Goal: Transaction & Acquisition: Purchase product/service

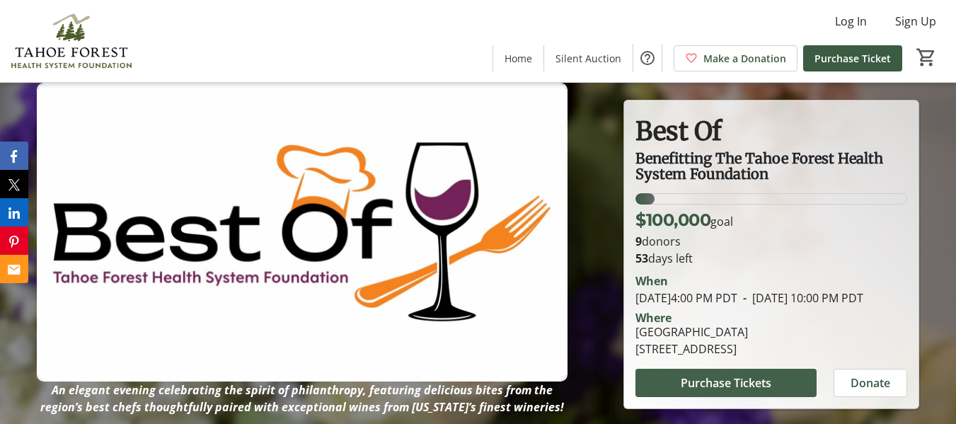
click at [736, 391] on span "Purchase Tickets" at bounding box center [726, 382] width 91 height 17
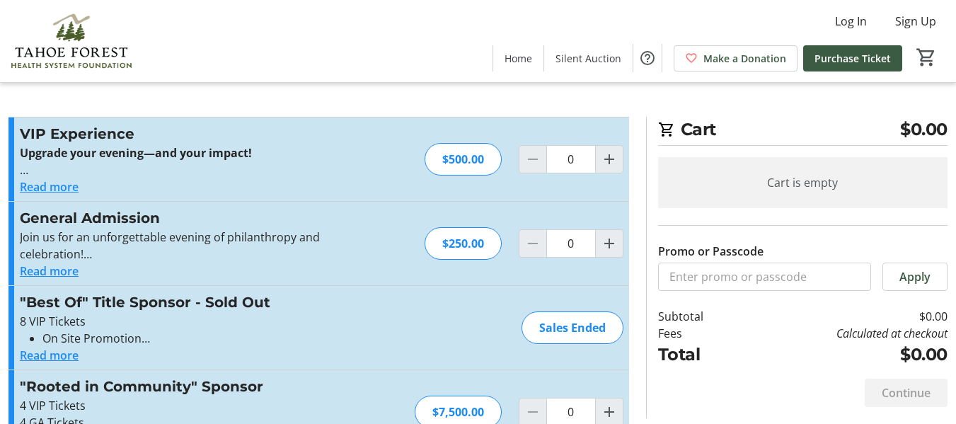
click at [51, 272] on button "Read more" at bounding box center [49, 271] width 59 height 17
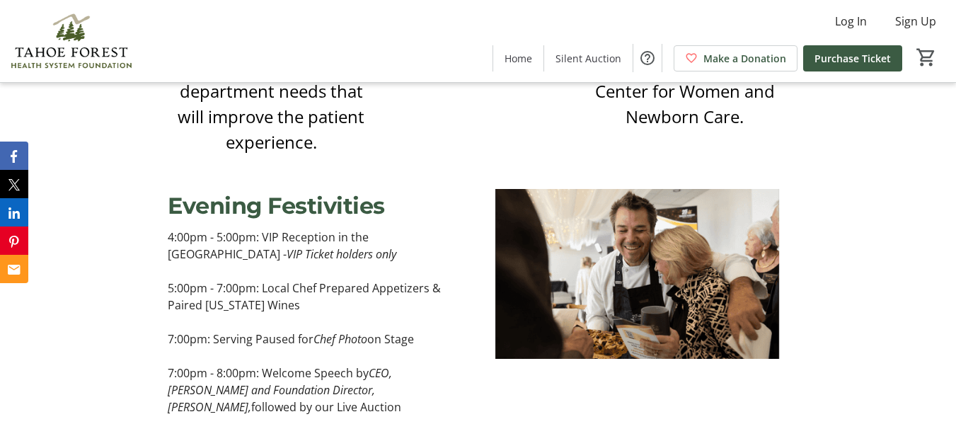
scroll to position [1203, 0]
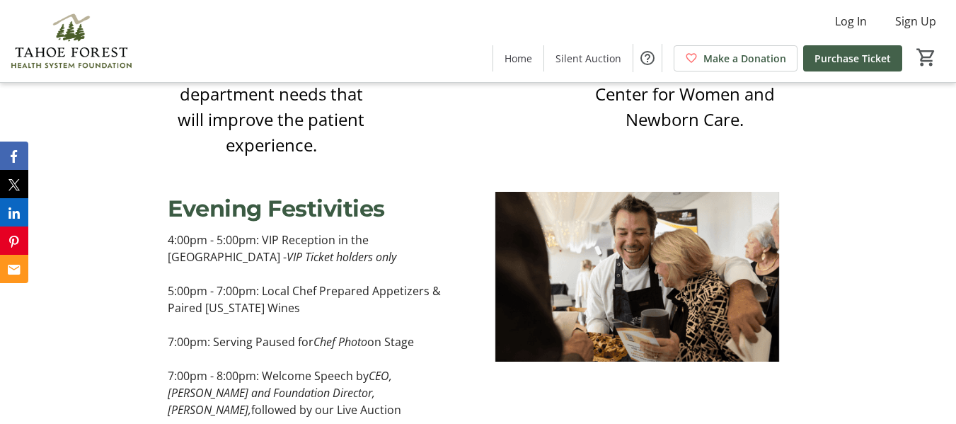
click at [841, 56] on span "Purchase Ticket" at bounding box center [853, 58] width 76 height 15
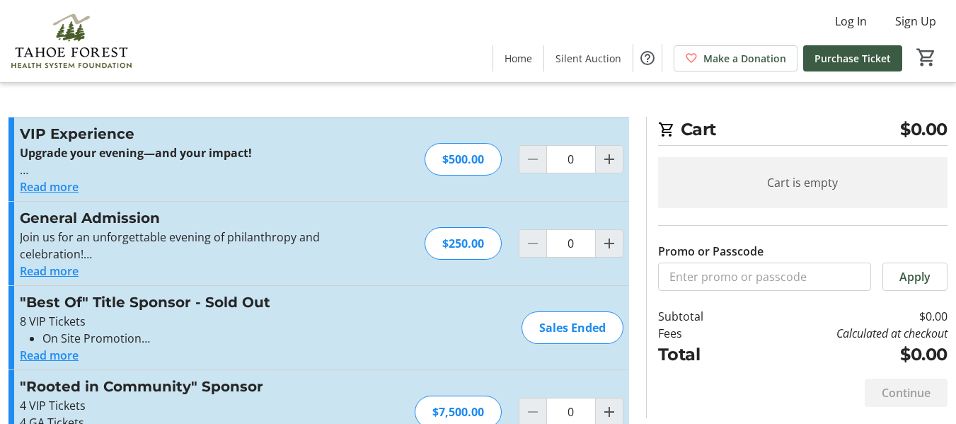
click at [60, 268] on button "Read more" at bounding box center [49, 271] width 59 height 17
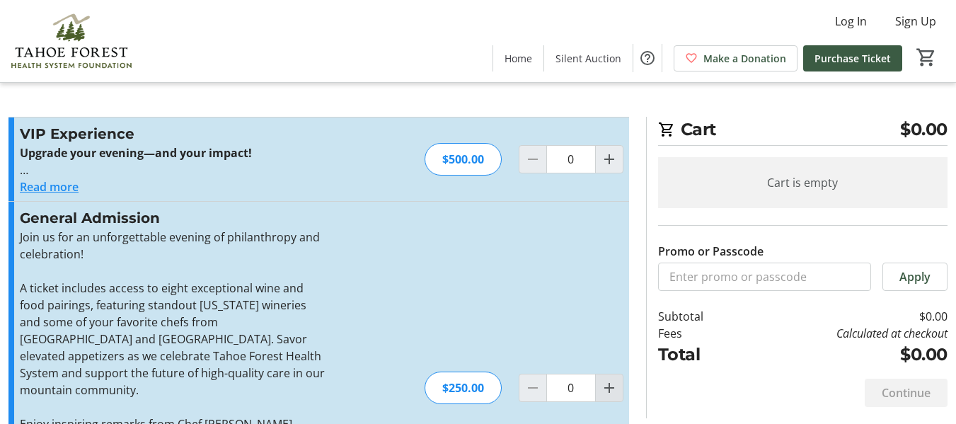
click at [614, 379] on mat-icon "Increment by one" at bounding box center [609, 387] width 17 height 17
type input "2"
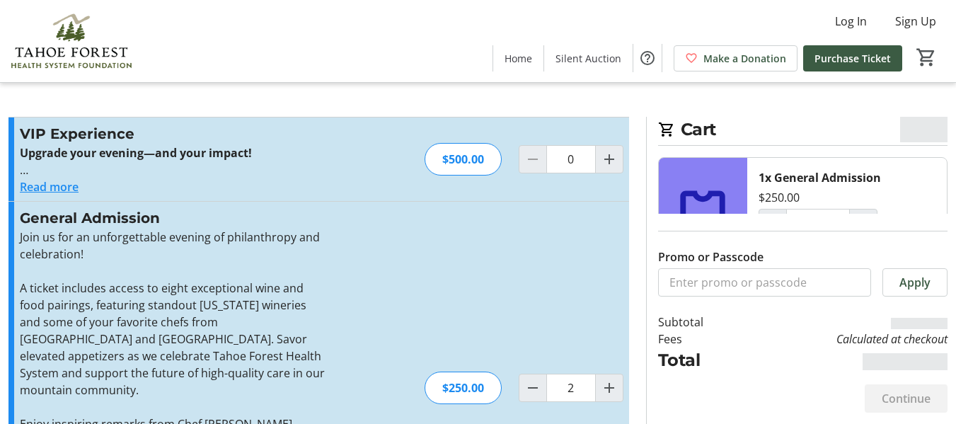
type input "2"
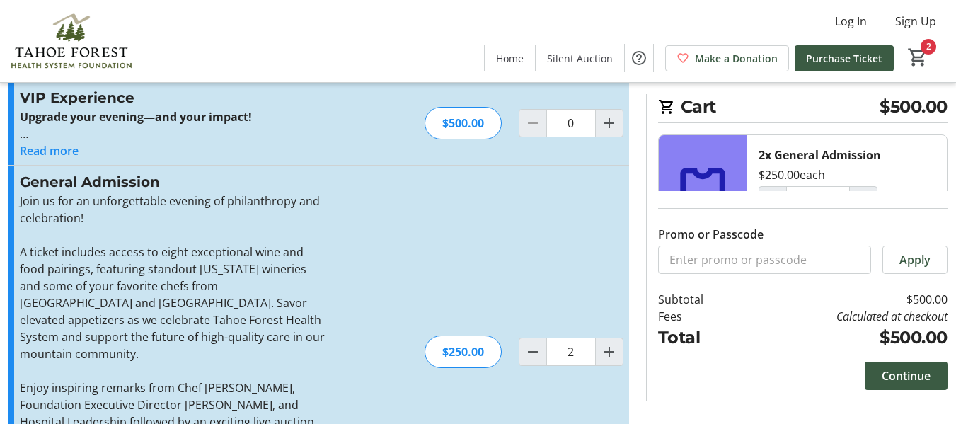
scroll to position [71, 0]
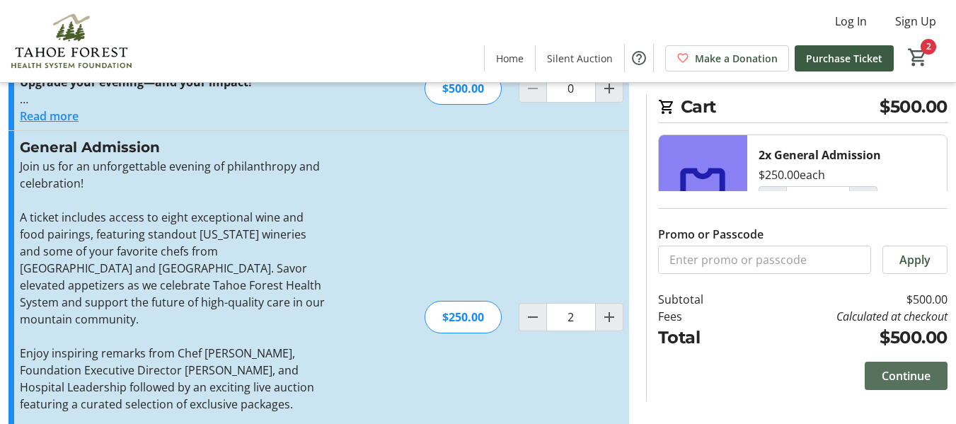
click at [901, 372] on span "Continue" at bounding box center [906, 375] width 49 height 17
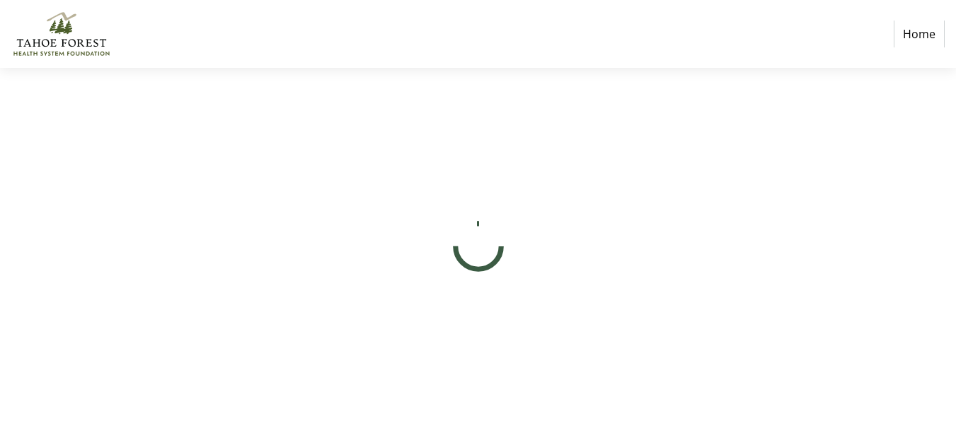
select select "US"
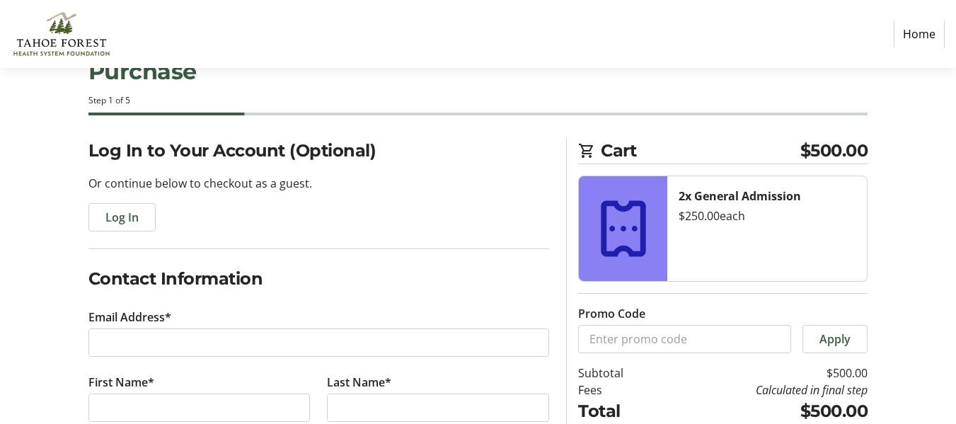
scroll to position [71, 0]
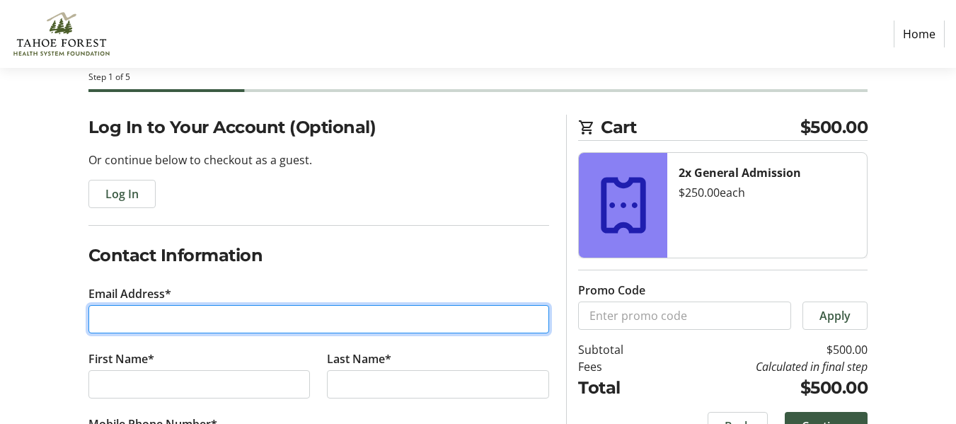
click at [325, 319] on input "Email Address*" at bounding box center [318, 319] width 461 height 28
type input "[EMAIL_ADDRESS][DOMAIN_NAME]"
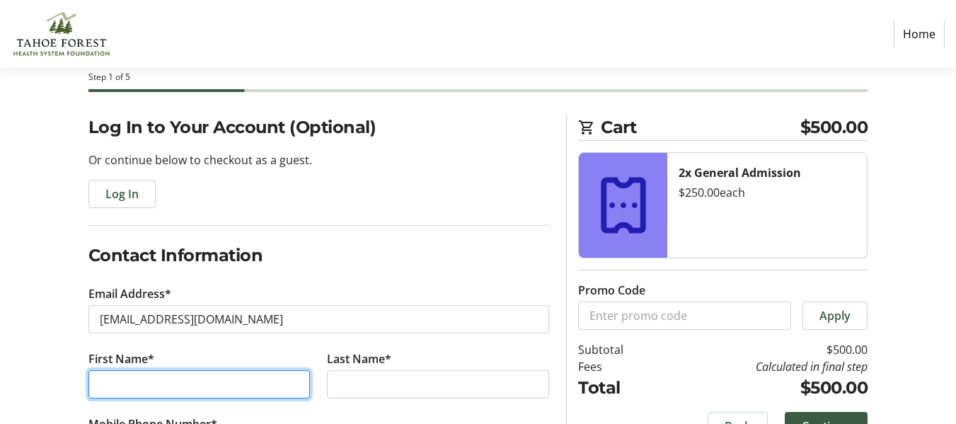
type input "[PERSON_NAME]"
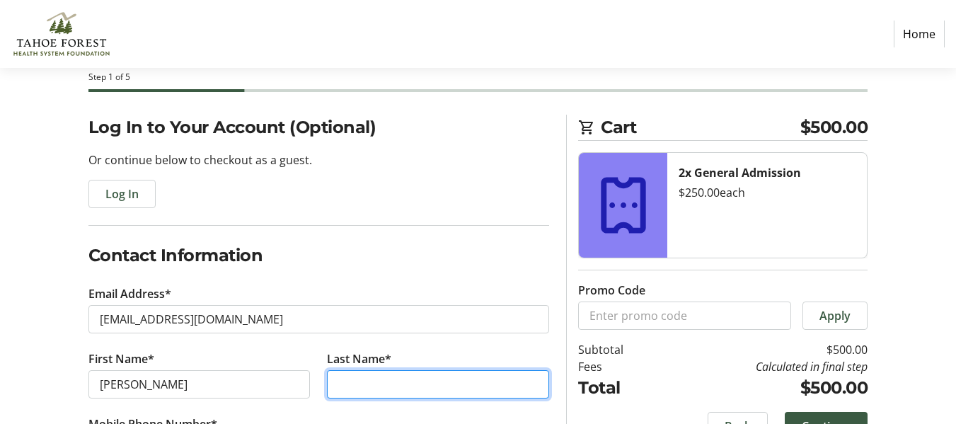
type input "[PERSON_NAME]"
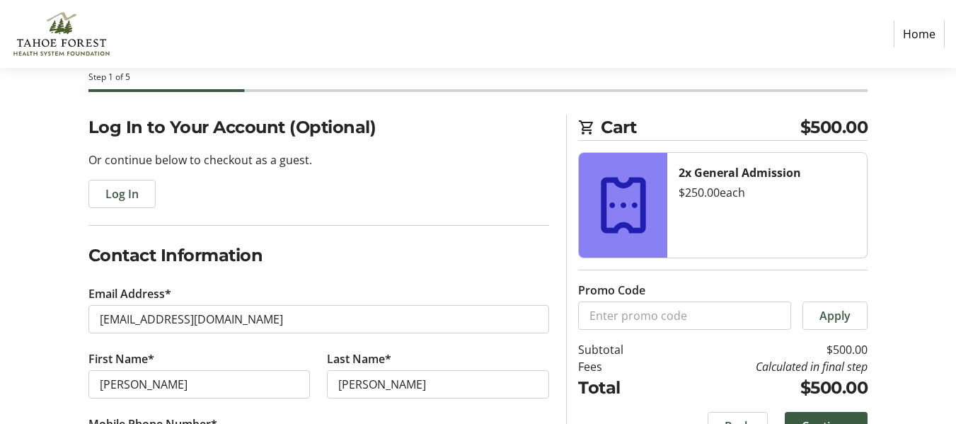
type input "[PHONE_NUMBER]"
type input "[STREET_ADDRESS]"
type input "Incline Village"
select select "NV"
type input "89451"
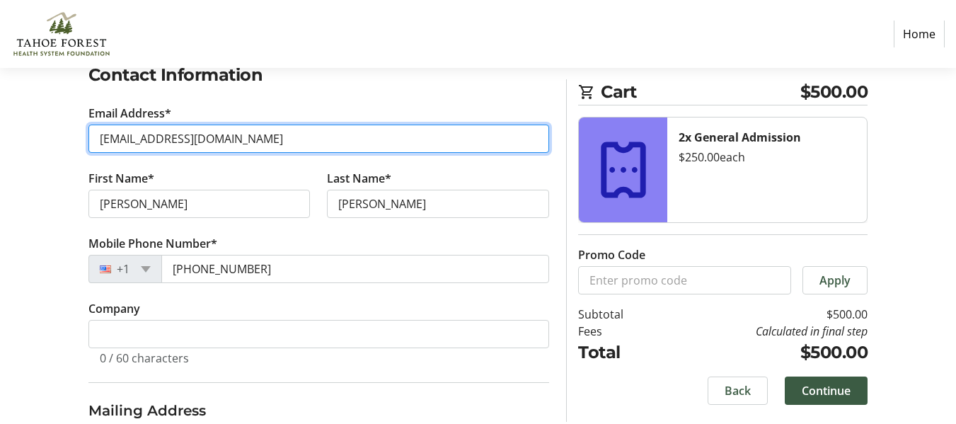
scroll to position [283, 0]
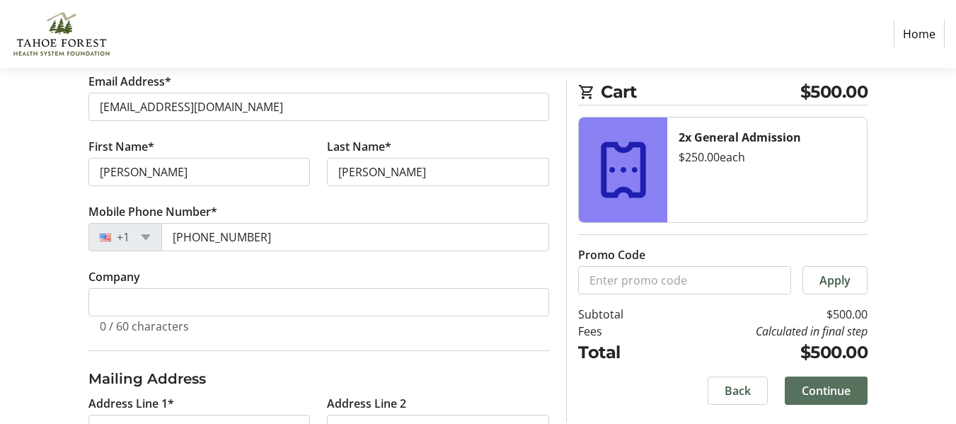
click at [810, 388] on span "Continue" at bounding box center [826, 390] width 49 height 17
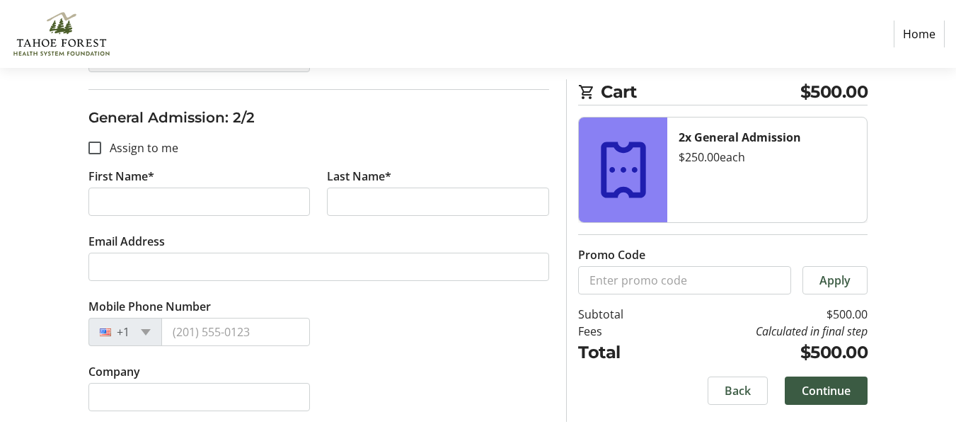
scroll to position [566, 0]
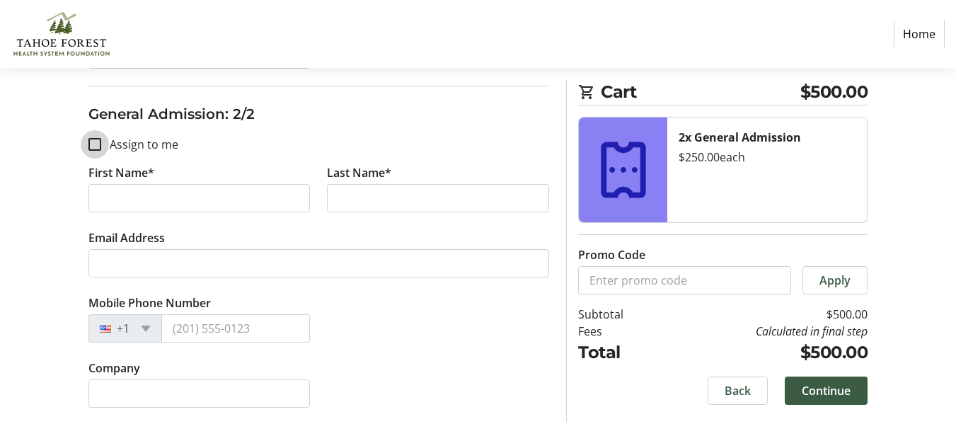
click at [99, 144] on input "Assign to me" at bounding box center [94, 144] width 13 height 13
checkbox input "true"
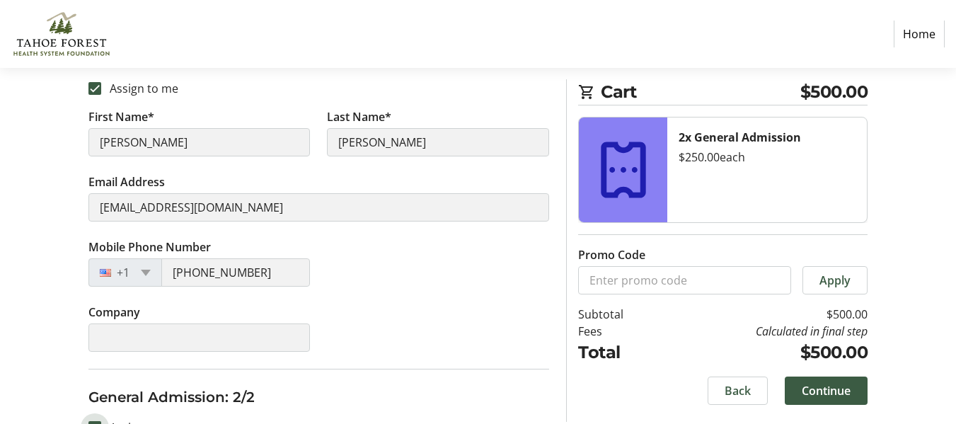
type input "[PERSON_NAME]"
type input "[EMAIL_ADDRESS][DOMAIN_NAME]"
type input "[PHONE_NUMBER]"
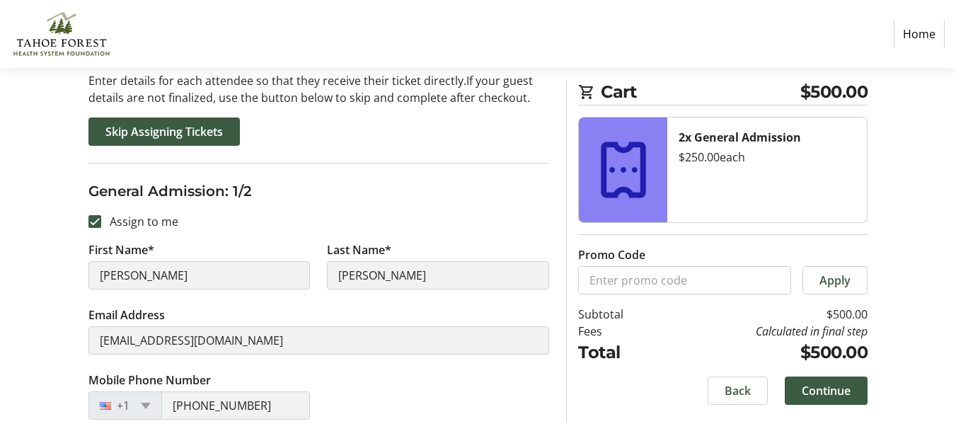
scroll to position [71, 0]
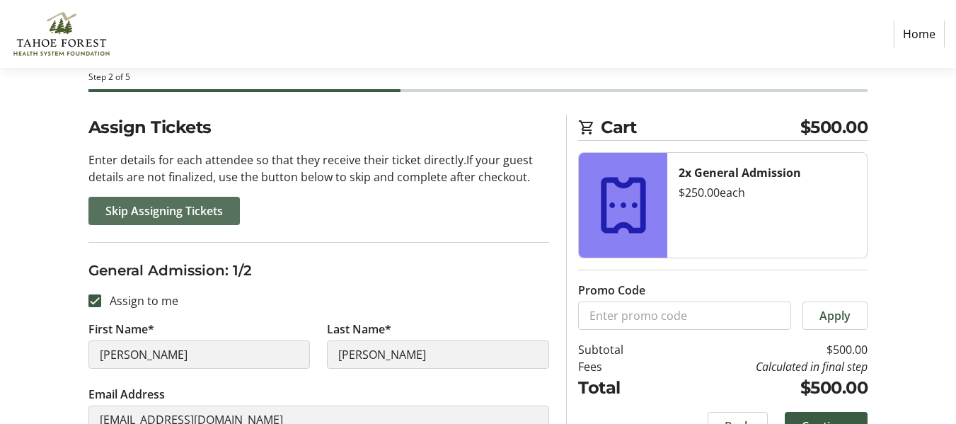
click at [185, 205] on span "Skip Assigning Tickets" at bounding box center [163, 210] width 117 height 17
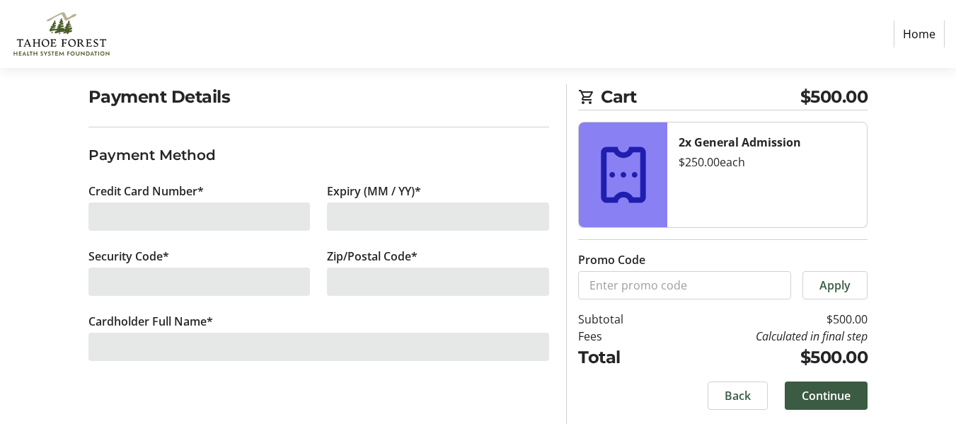
scroll to position [104, 0]
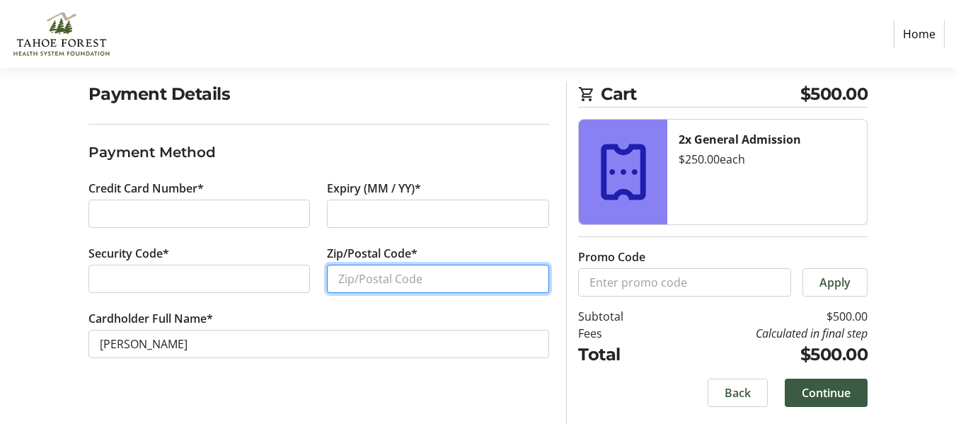
click at [352, 268] on input "Zip/Postal Code*" at bounding box center [438, 279] width 222 height 28
type input "89451"
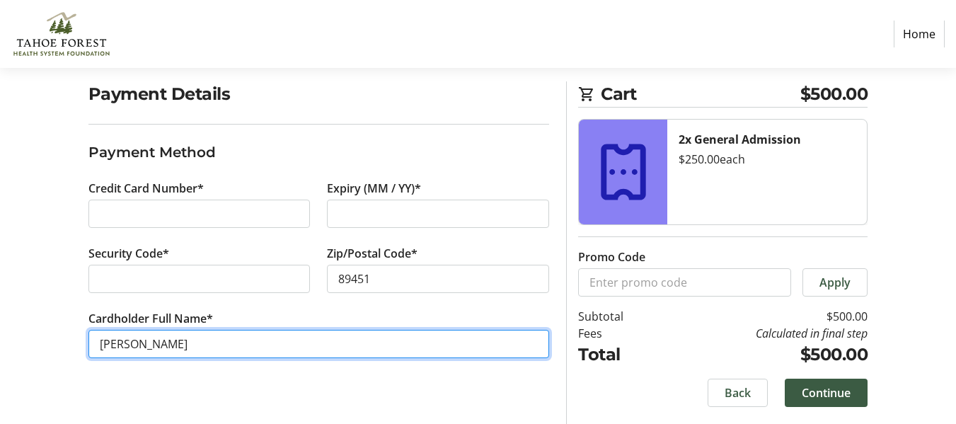
click at [129, 345] on input "[PERSON_NAME]" at bounding box center [318, 344] width 461 height 28
type input "[PERSON_NAME]"
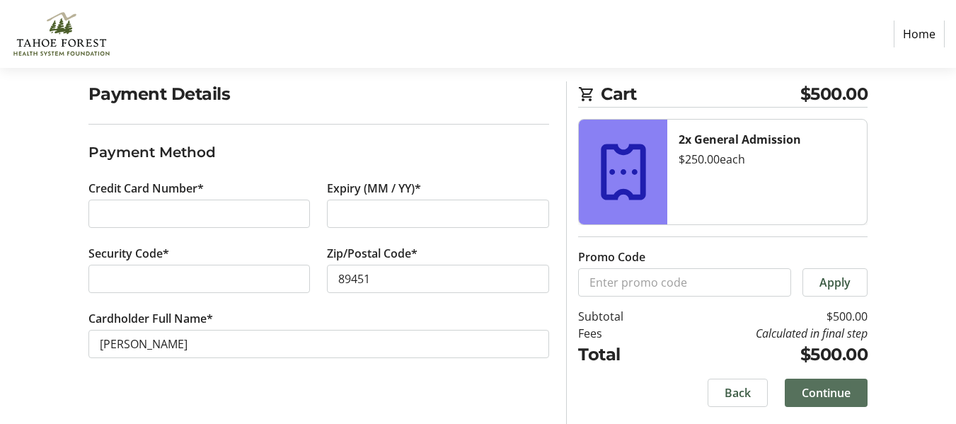
click at [825, 386] on span "Continue" at bounding box center [826, 392] width 49 height 17
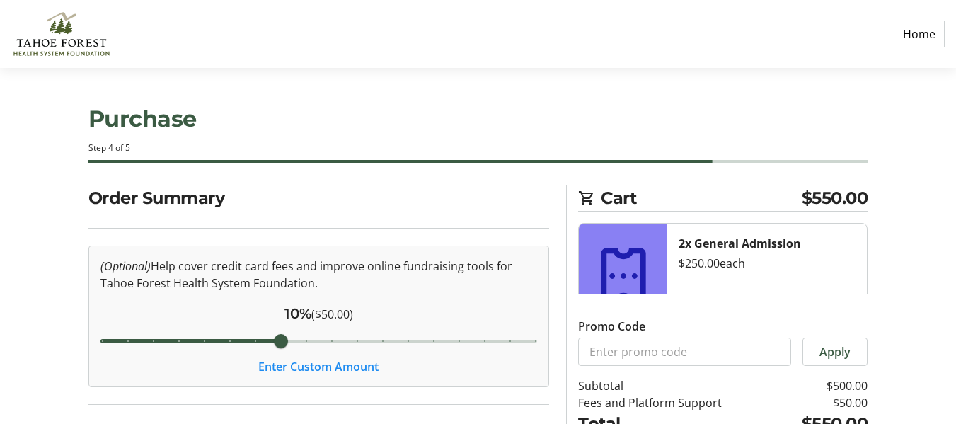
click at [328, 364] on button "Enter Custom Amount" at bounding box center [318, 366] width 120 height 17
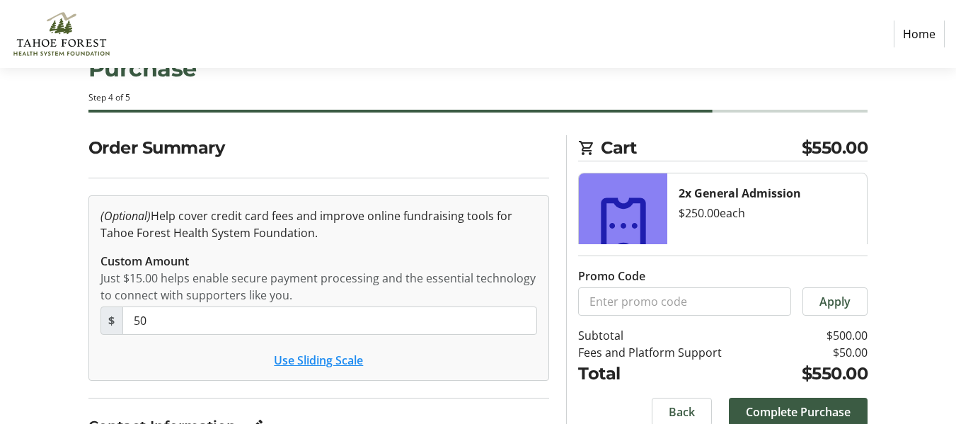
scroll to position [71, 0]
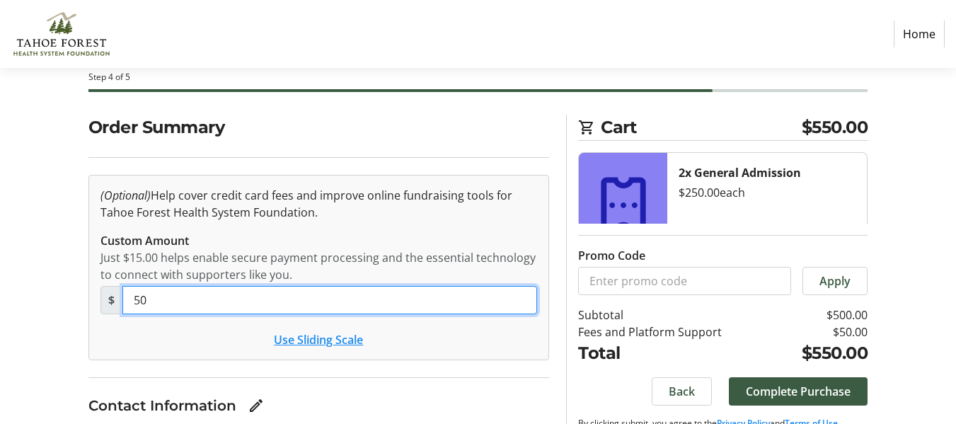
click at [316, 298] on input "50" at bounding box center [329, 300] width 415 height 28
type input "5"
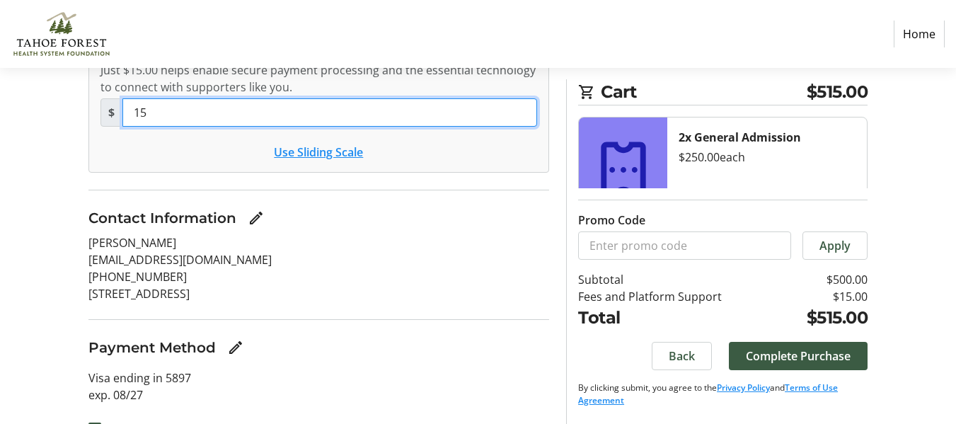
scroll to position [289, 0]
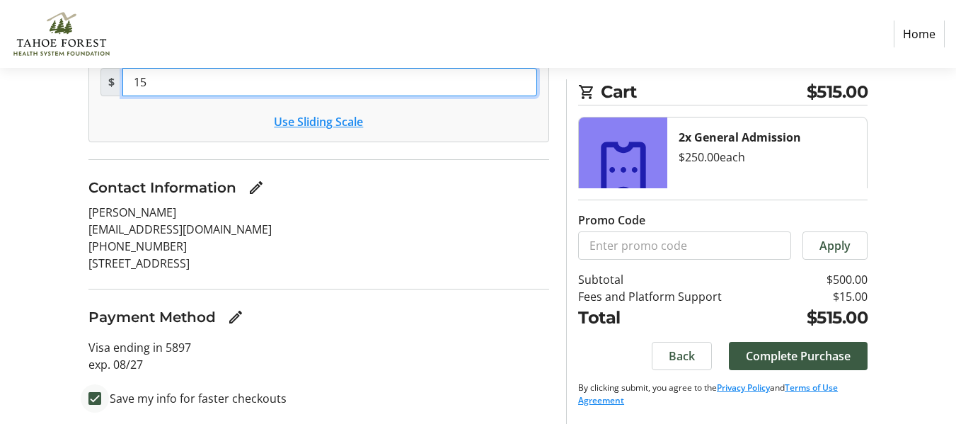
type input "15"
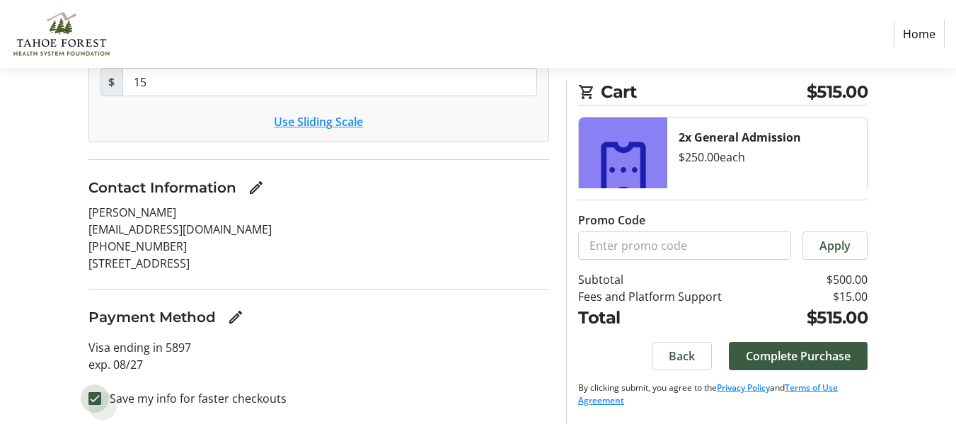
click at [98, 396] on input "Save my info for faster checkouts" at bounding box center [94, 398] width 13 height 13
checkbox input "false"
click at [791, 353] on span "Complete Purchase" at bounding box center [798, 355] width 105 height 17
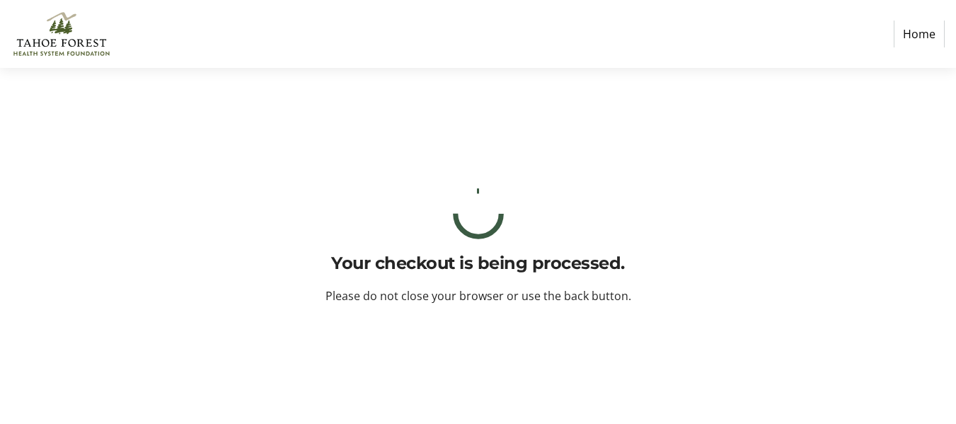
scroll to position [0, 0]
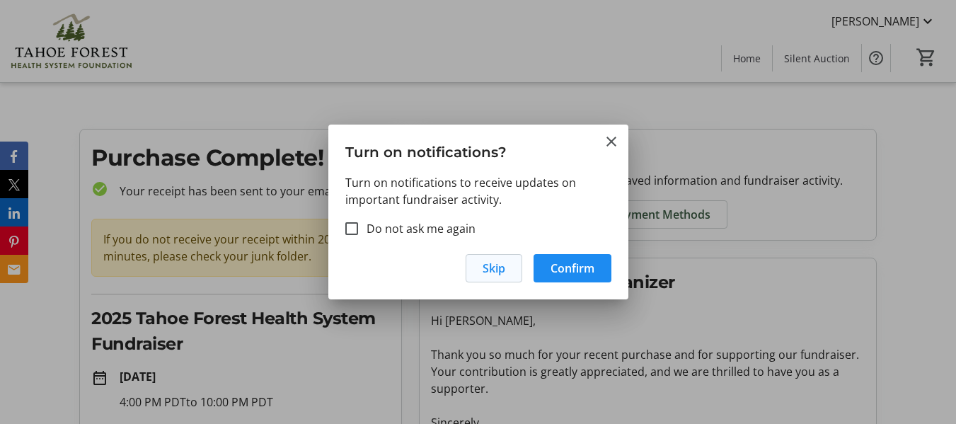
click at [488, 261] on span "Skip" at bounding box center [494, 268] width 23 height 17
